Goal: Find specific page/section: Find specific page/section

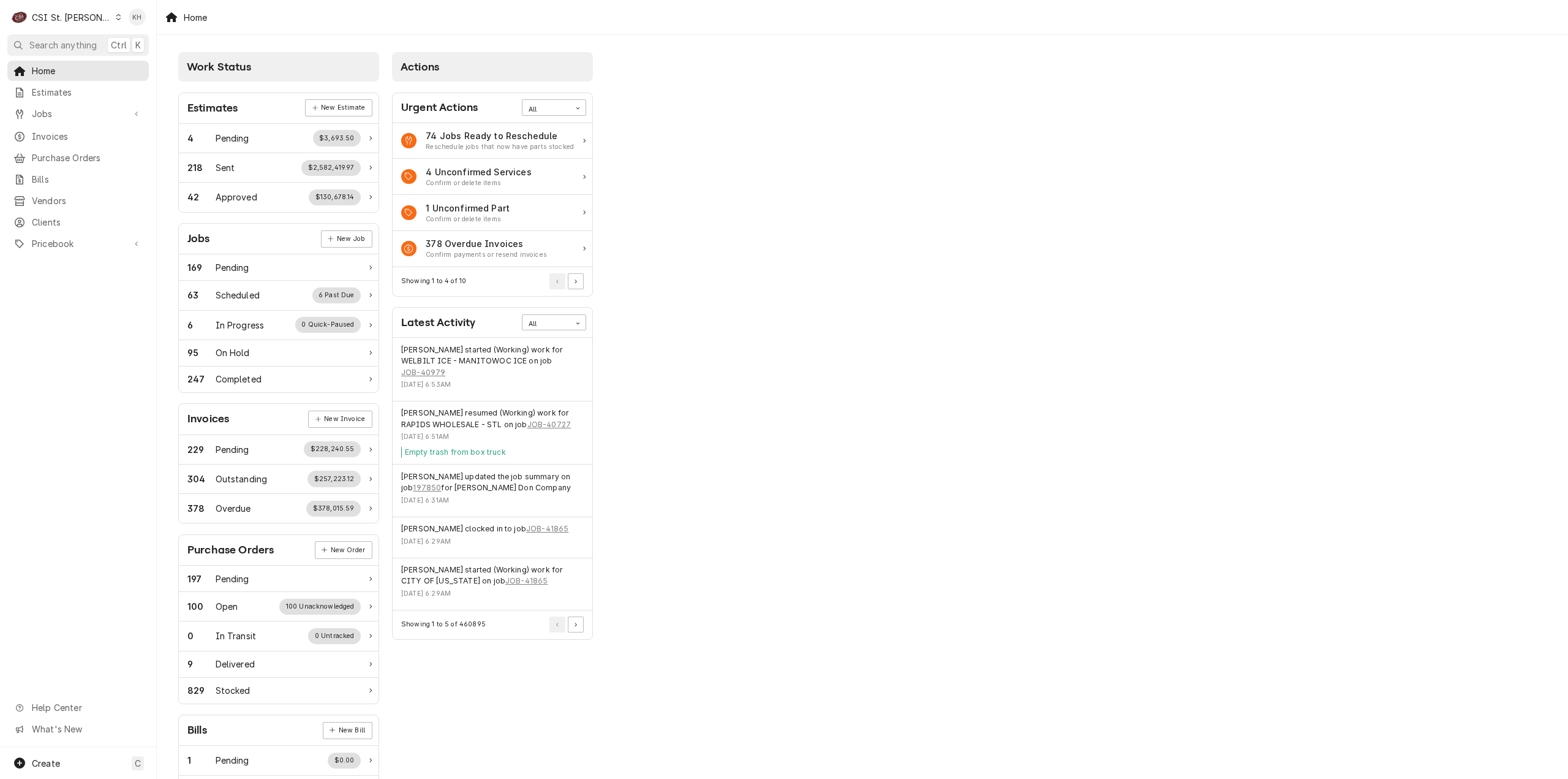
click at [68, 20] on div "CSI St. Louis" at bounding box center [71, 17] width 79 height 13
click at [131, 28] on div "CSI [US_STATE][GEOGRAPHIC_DATA]" at bounding box center [188, 24] width 162 height 13
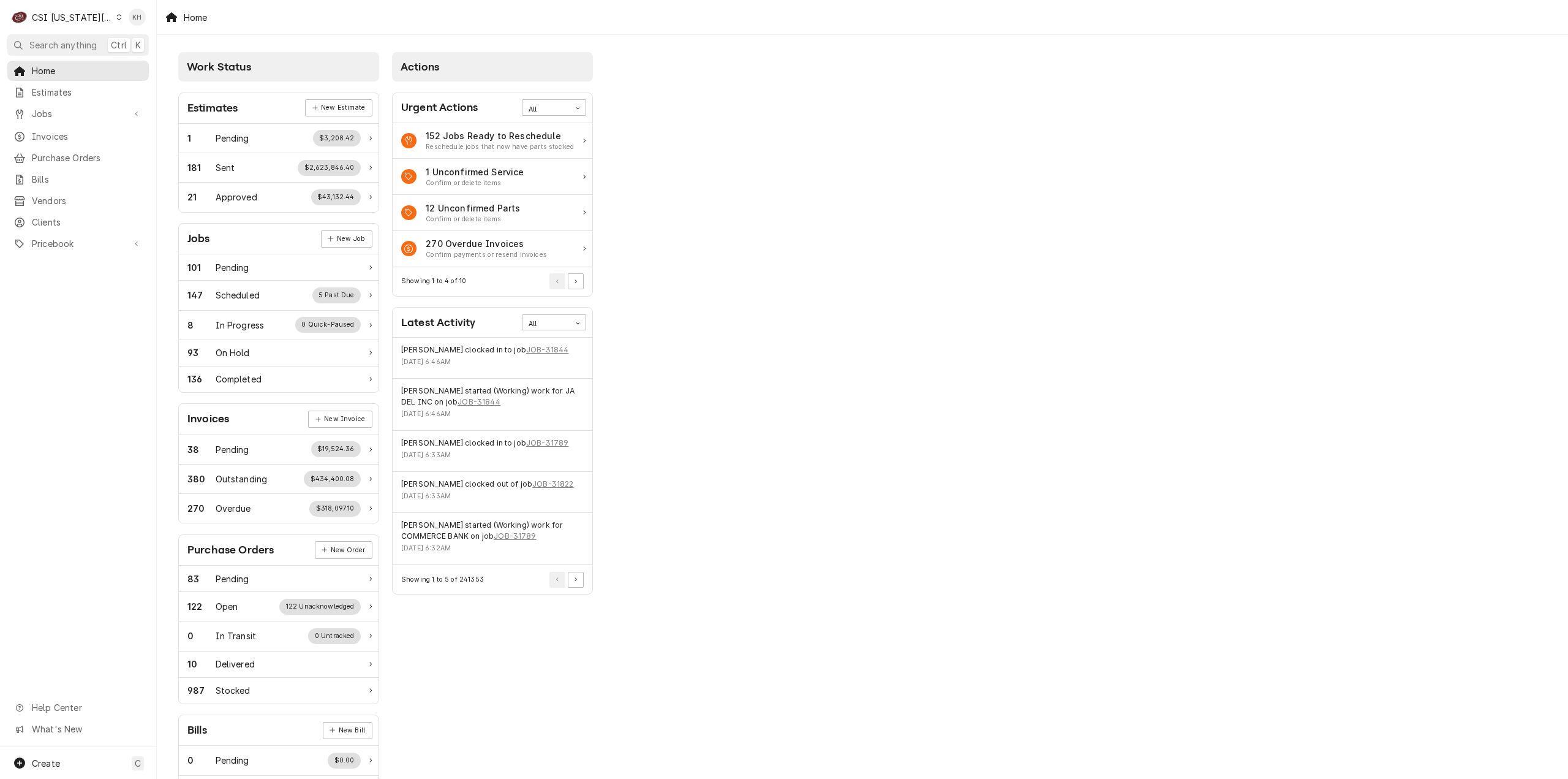
drag, startPoint x: 121, startPoint y: 109, endPoint x: 104, endPoint y: 121, distance: 20.8
click at [119, 110] on span "Jobs" at bounding box center [78, 114] width 92 height 13
click at [76, 129] on span "Jobs" at bounding box center [87, 135] width 111 height 13
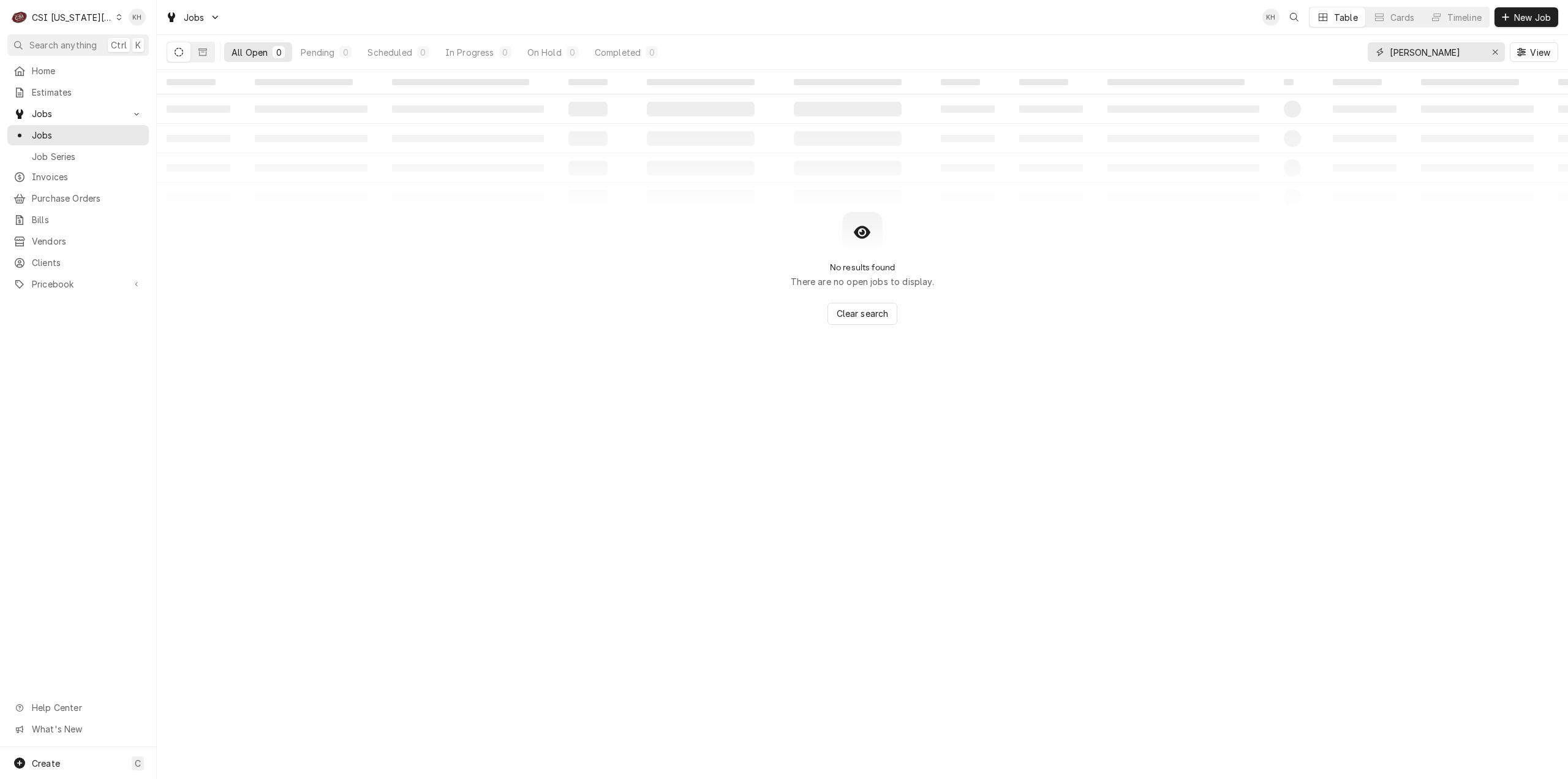
drag, startPoint x: 1434, startPoint y: 54, endPoint x: 1324, endPoint y: 48, distance: 110.2
click at [1324, 48] on div "All Open 0 Pending 0 Scheduled 0 In Progress 0 On Hold 0 Completed 0 [PERSON_NA…" at bounding box center [862, 52] width 1392 height 34
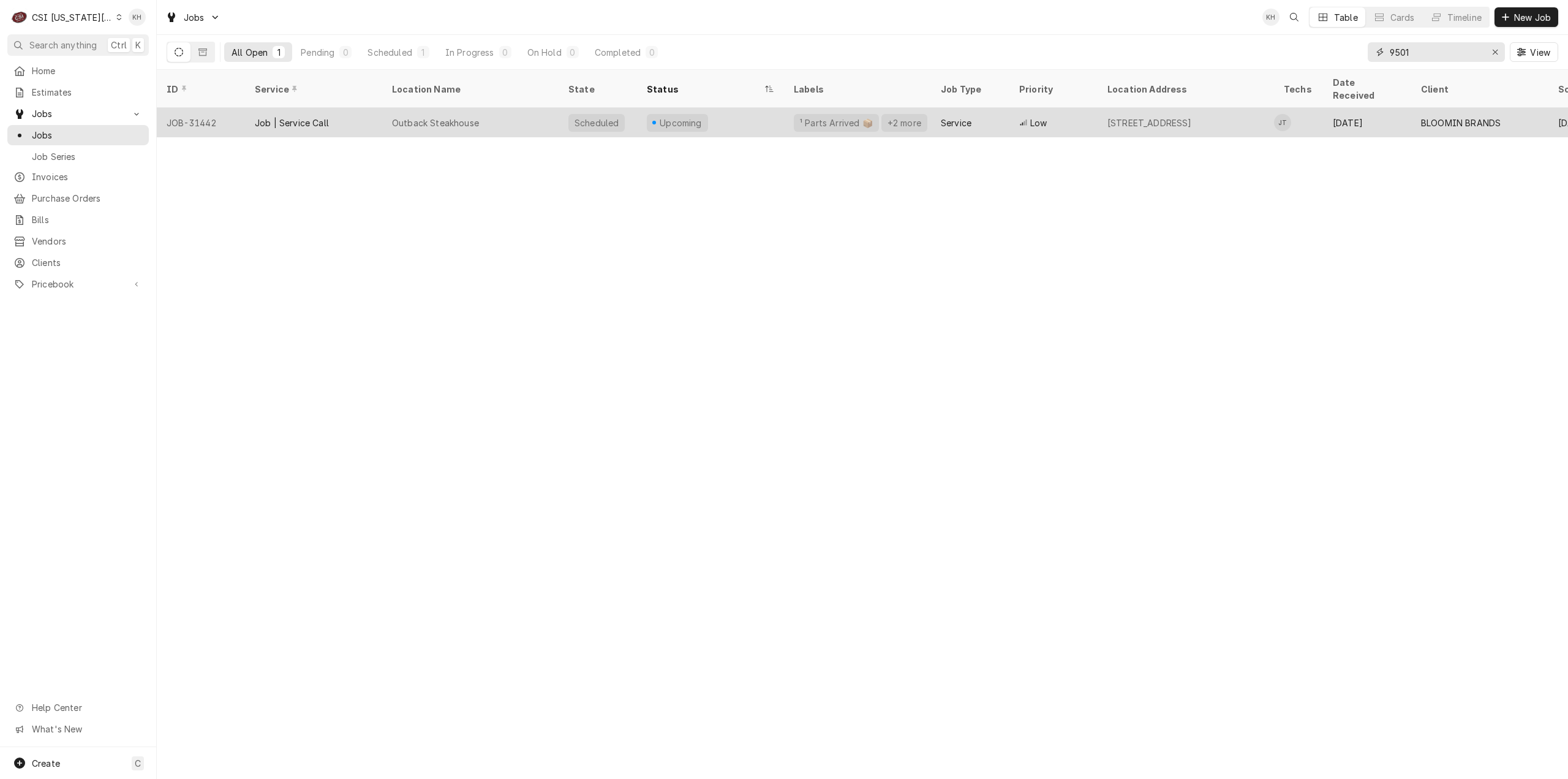
type input "9501"
click at [486, 108] on div "Outback Steakhouse" at bounding box center [470, 123] width 176 height 30
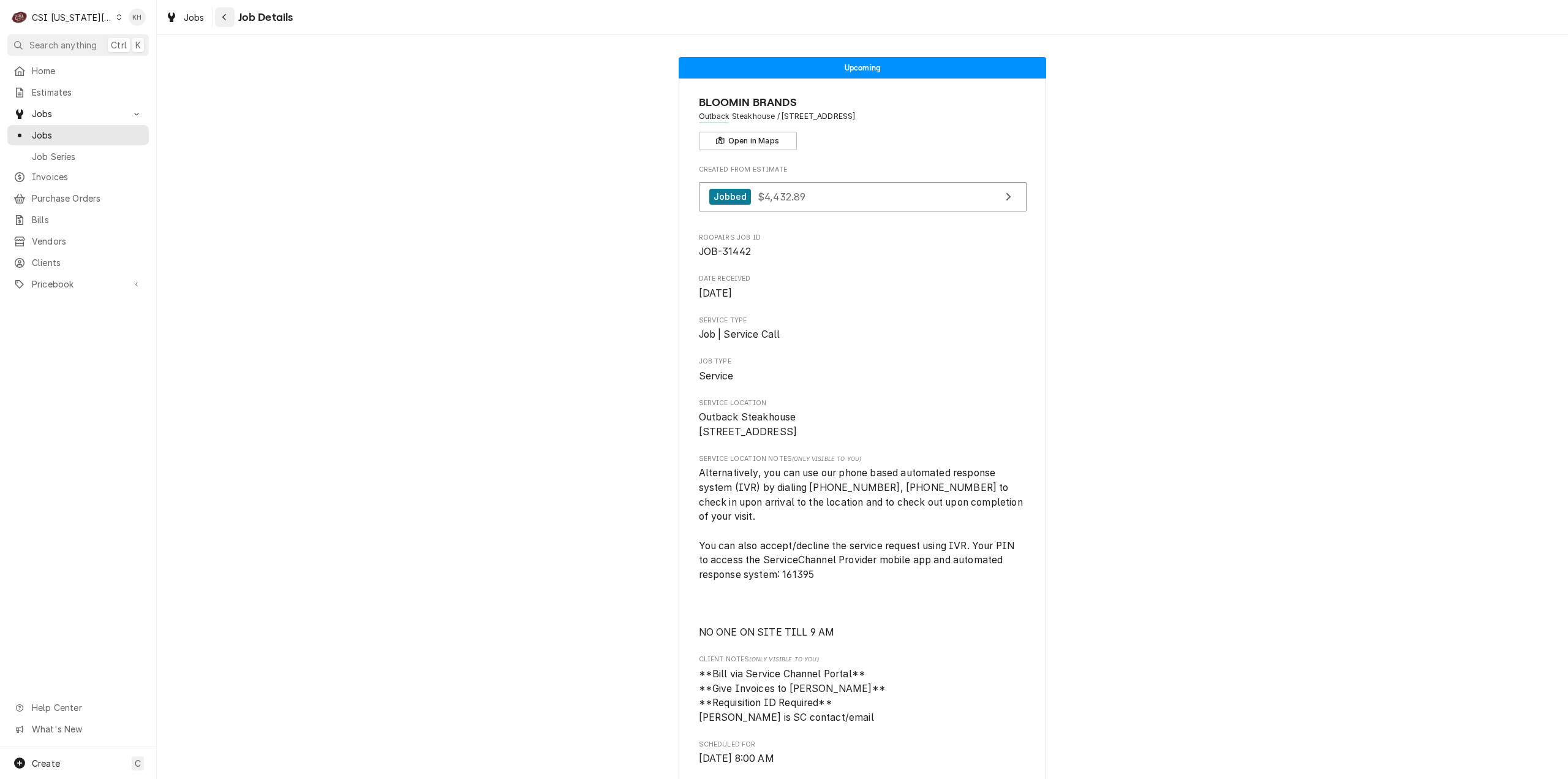
click at [221, 22] on div "Navigate back" at bounding box center [225, 17] width 12 height 12
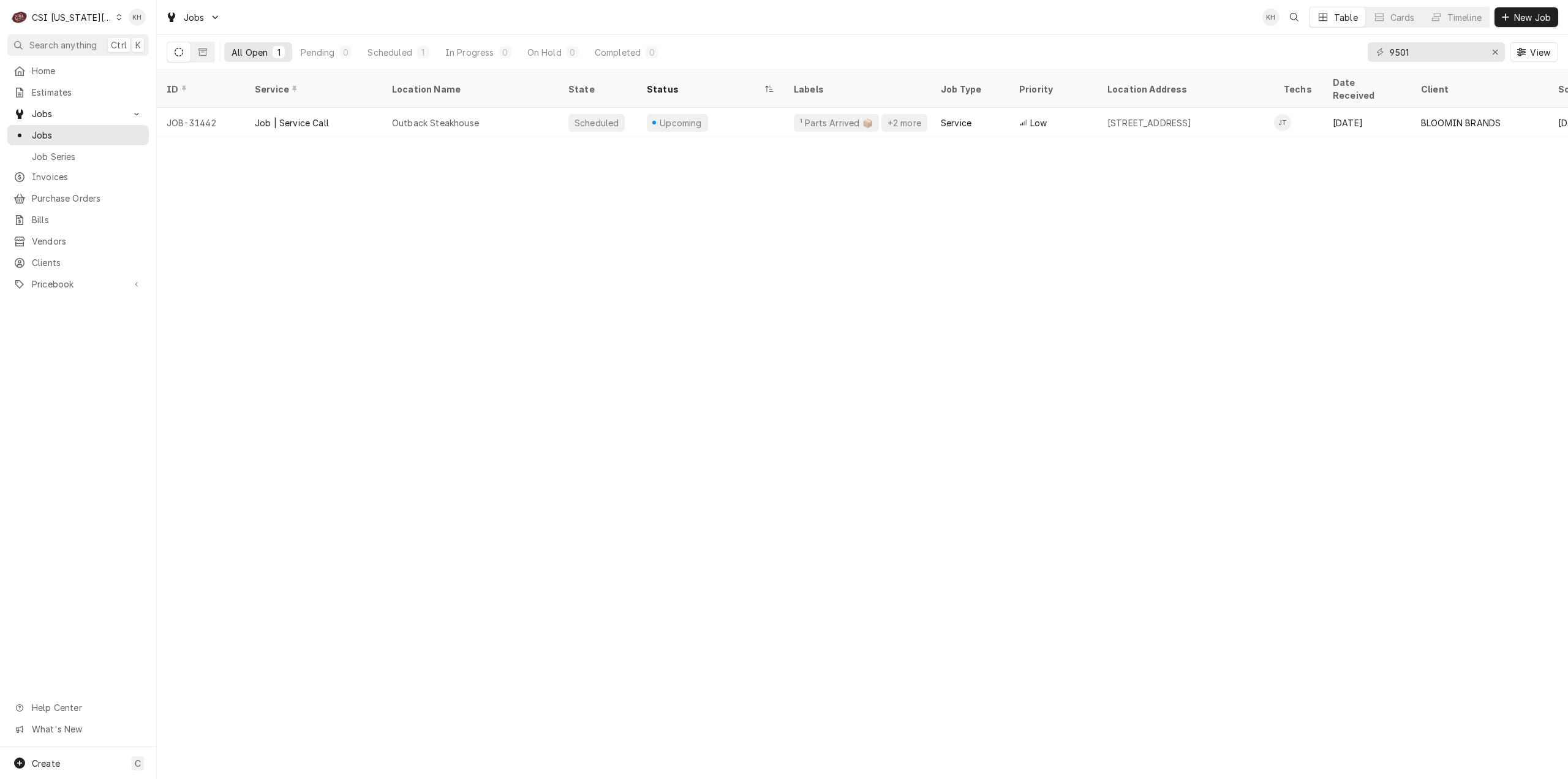
click at [971, 557] on div "ID Service Location Name State Status Labels Job Type Priority Location Address…" at bounding box center [862, 424] width 1411 height 709
